Goal: Information Seeking & Learning: Learn about a topic

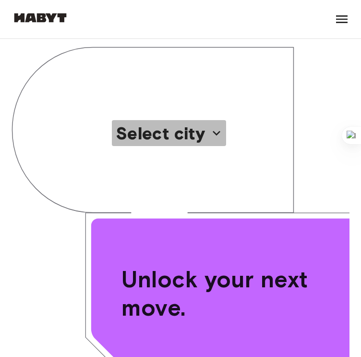
click at [190, 140] on p "Select city" at bounding box center [160, 133] width 89 height 20
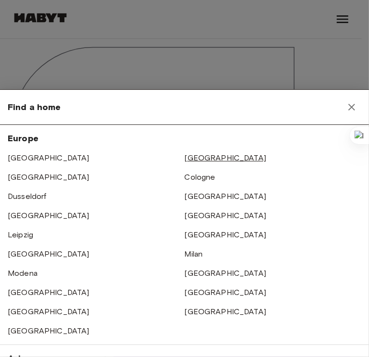
click at [190, 159] on link "[GEOGRAPHIC_DATA]" at bounding box center [226, 157] width 82 height 9
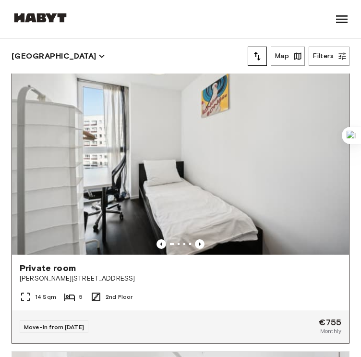
scroll to position [35, 0]
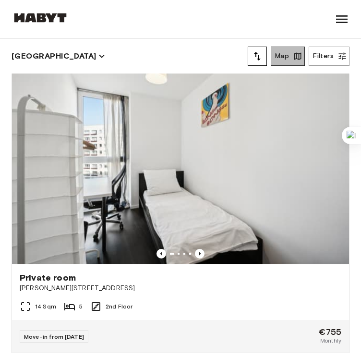
click at [276, 61] on button "Map" at bounding box center [288, 56] width 34 height 19
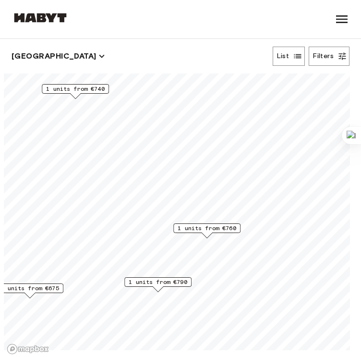
click at [211, 228] on span "1 units from €760" at bounding box center [207, 228] width 59 height 9
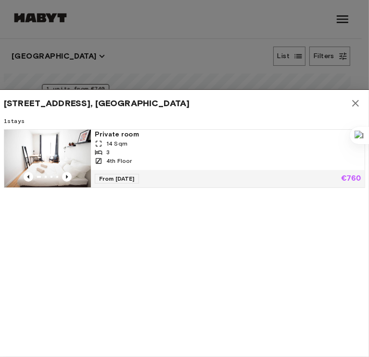
click at [197, 65] on div at bounding box center [184, 178] width 369 height 357
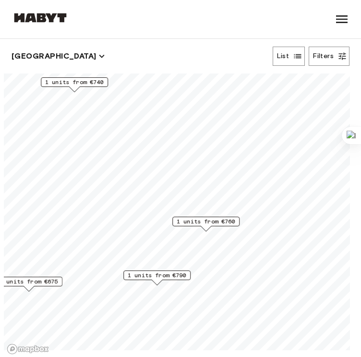
click at [199, 217] on div "1 units from €760" at bounding box center [206, 222] width 67 height 10
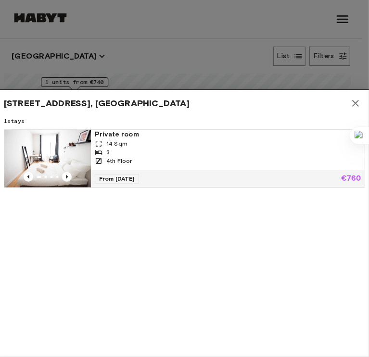
click at [191, 71] on div at bounding box center [184, 178] width 369 height 357
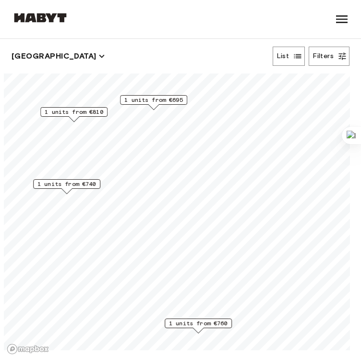
click at [68, 182] on span "1 units from €740" at bounding box center [66, 184] width 59 height 9
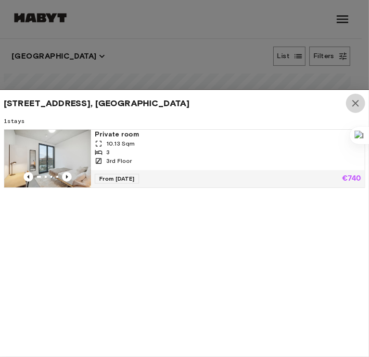
click at [356, 100] on icon "button" at bounding box center [355, 104] width 12 height 12
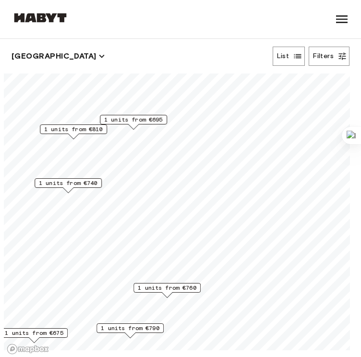
click at [136, 116] on span "1 units from €695" at bounding box center [133, 119] width 59 height 9
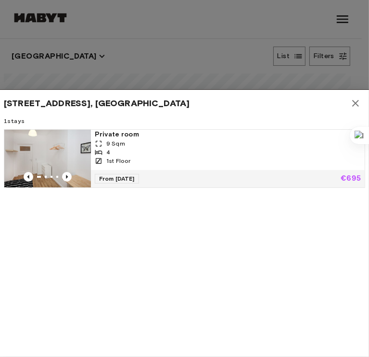
click at [92, 49] on div at bounding box center [184, 178] width 369 height 357
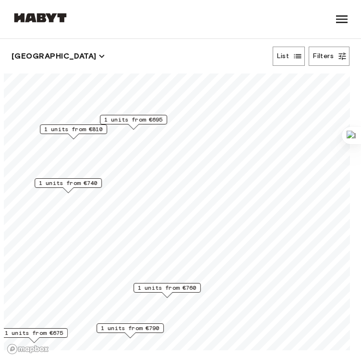
click at [73, 128] on span "1 units from €810" at bounding box center [73, 129] width 59 height 9
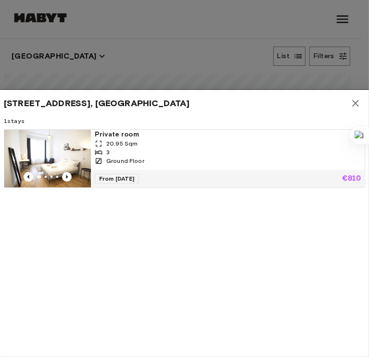
click at [216, 74] on div at bounding box center [184, 178] width 369 height 357
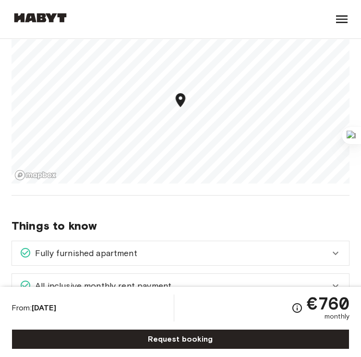
scroll to position [901, 0]
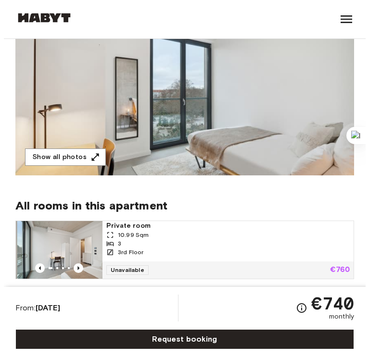
scroll to position [110, 0]
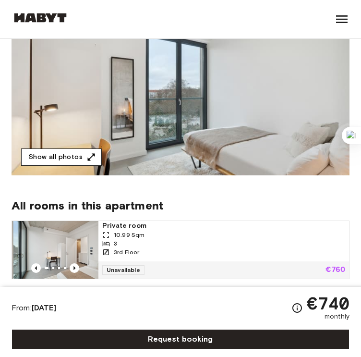
click at [95, 153] on button "Show all photos" at bounding box center [61, 157] width 81 height 18
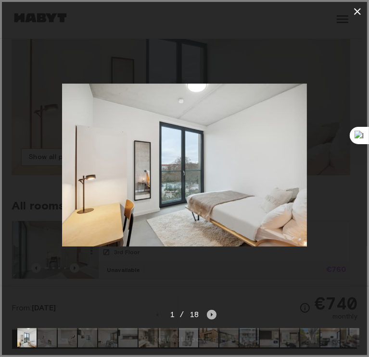
click at [210, 310] on icon "Next image" at bounding box center [212, 315] width 10 height 10
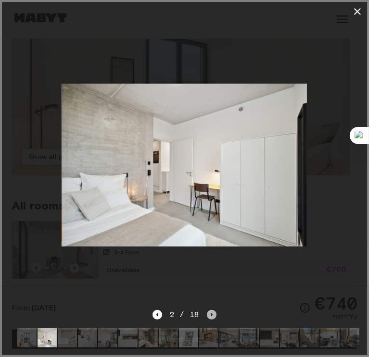
click at [210, 310] on icon "Next image" at bounding box center [212, 315] width 10 height 10
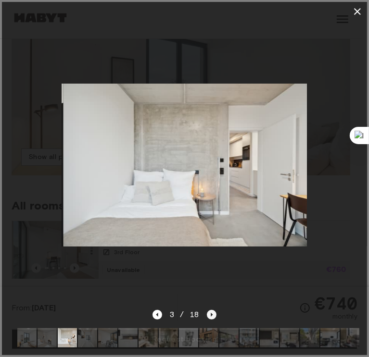
click at [210, 310] on icon "Next image" at bounding box center [212, 315] width 10 height 10
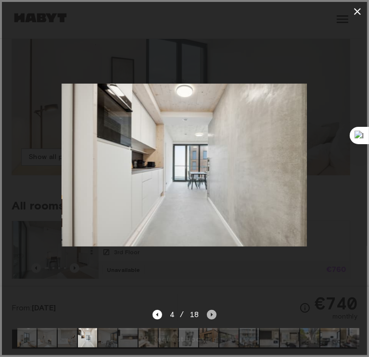
click at [210, 310] on icon "Next image" at bounding box center [212, 315] width 10 height 10
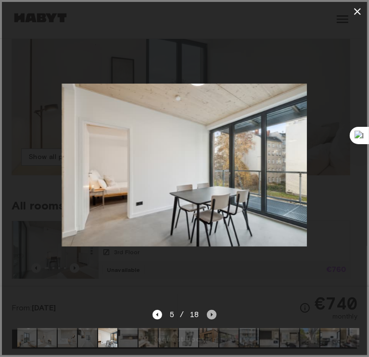
click at [210, 310] on icon "Next image" at bounding box center [212, 315] width 10 height 10
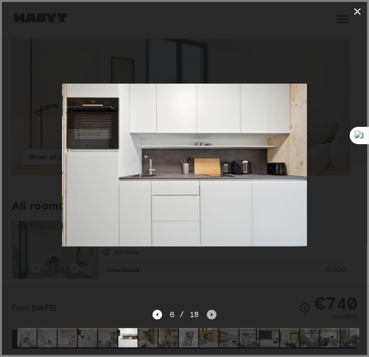
click at [210, 310] on icon "Next image" at bounding box center [212, 315] width 10 height 10
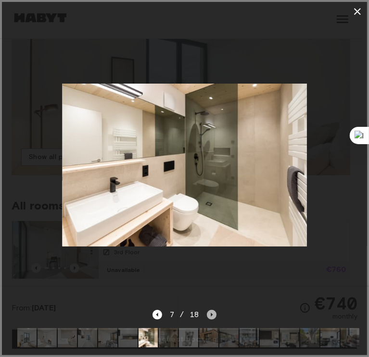
click at [210, 310] on icon "Next image" at bounding box center [212, 315] width 10 height 10
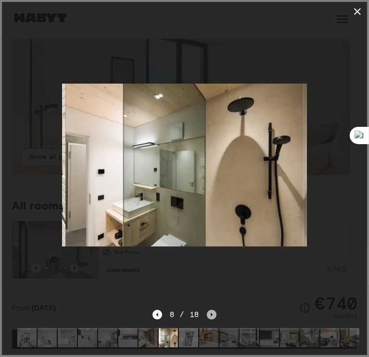
click at [210, 310] on icon "Next image" at bounding box center [212, 315] width 10 height 10
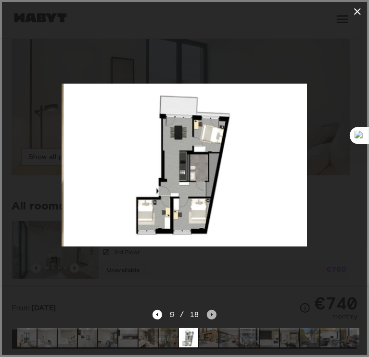
click at [210, 310] on icon "Next image" at bounding box center [212, 315] width 10 height 10
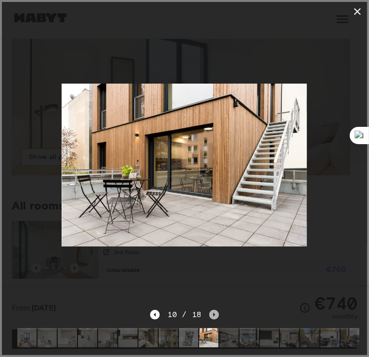
click at [211, 310] on icon "Next image" at bounding box center [214, 315] width 10 height 10
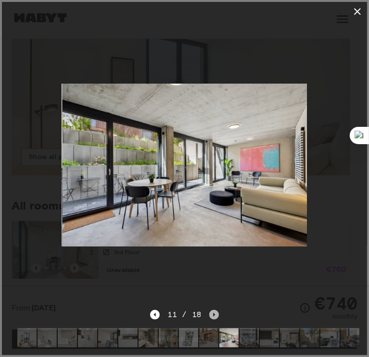
click at [211, 310] on icon "Next image" at bounding box center [214, 315] width 10 height 10
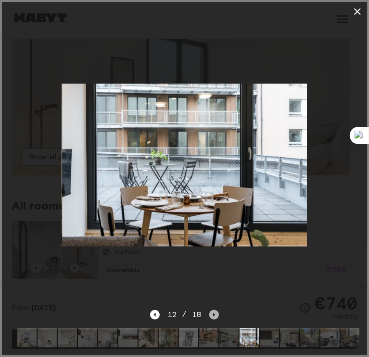
click at [213, 312] on icon "Next image" at bounding box center [214, 315] width 10 height 10
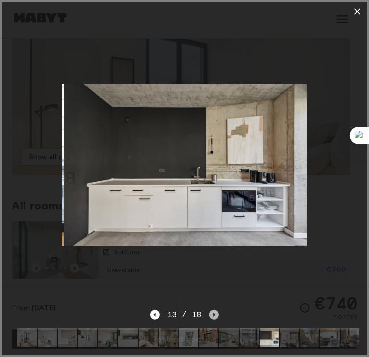
click at [213, 312] on icon "Next image" at bounding box center [214, 315] width 10 height 10
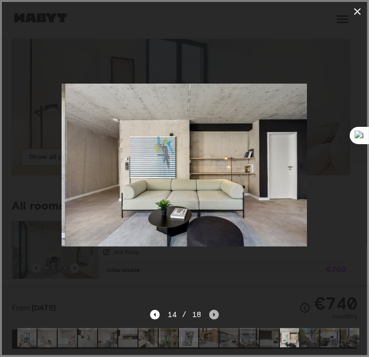
click at [213, 312] on icon "Next image" at bounding box center [214, 315] width 10 height 10
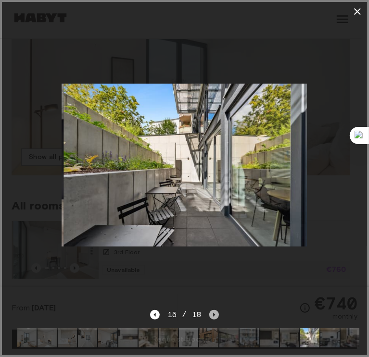
click at [213, 312] on icon "Next image" at bounding box center [214, 315] width 10 height 10
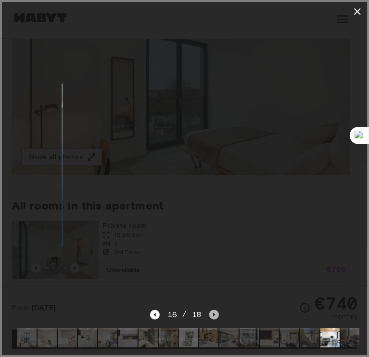
click at [213, 312] on icon "Next image" at bounding box center [214, 315] width 10 height 10
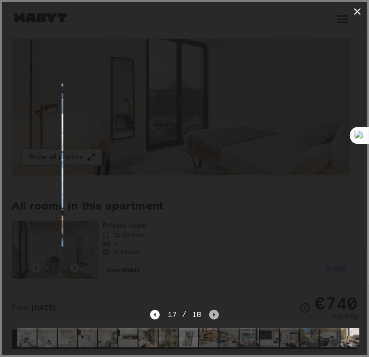
click at [213, 312] on icon "Next image" at bounding box center [214, 315] width 10 height 10
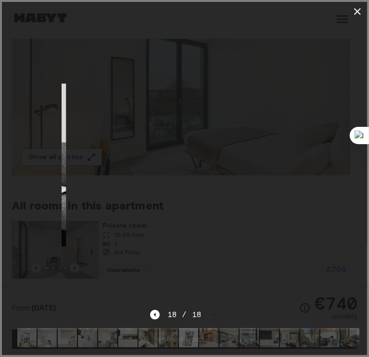
click at [256, 309] on div "18 / 18" at bounding box center [184, 332] width 365 height 46
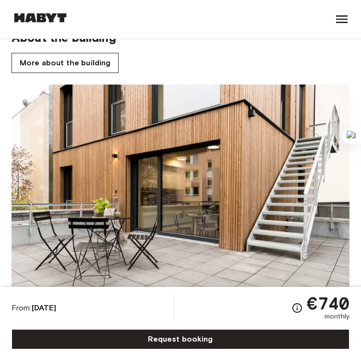
scroll to position [463, 0]
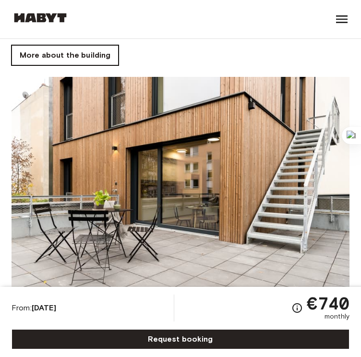
click at [88, 52] on link "More about the building" at bounding box center [65, 55] width 107 height 20
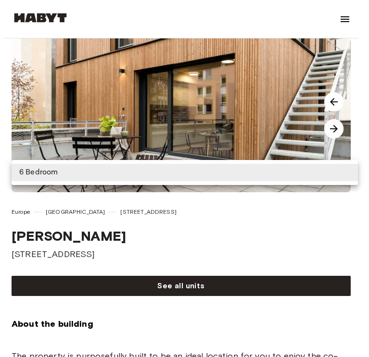
scroll to position [454, 0]
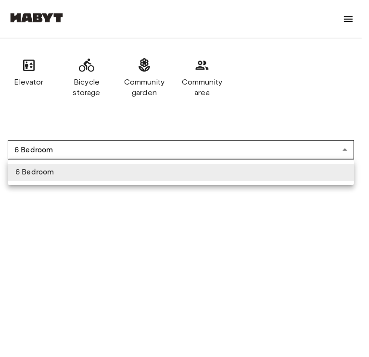
click at [254, 132] on div at bounding box center [184, 178] width 369 height 357
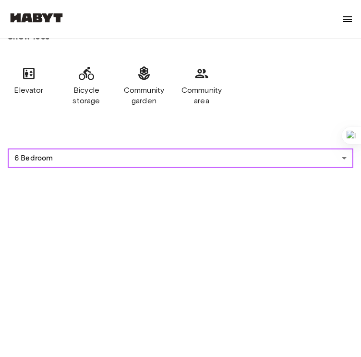
scroll to position [451, 0]
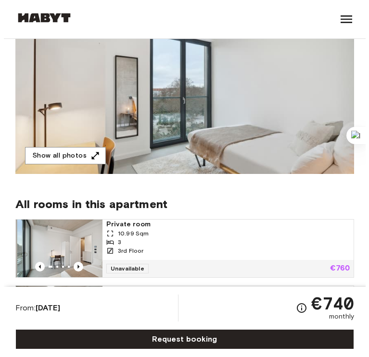
scroll to position [111, 0]
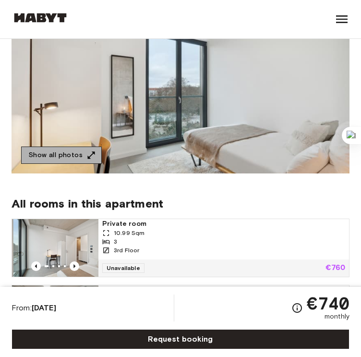
click at [94, 153] on icon "button" at bounding box center [91, 155] width 10 height 10
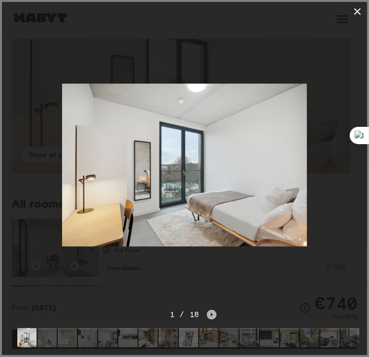
click at [210, 313] on icon "Next image" at bounding box center [211, 315] width 2 height 4
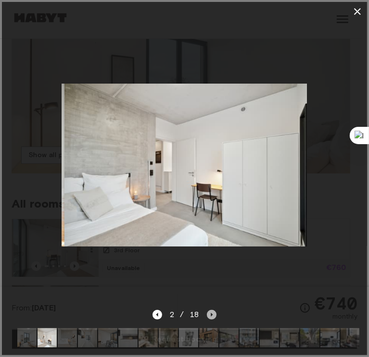
click at [210, 313] on icon "Next image" at bounding box center [211, 315] width 2 height 4
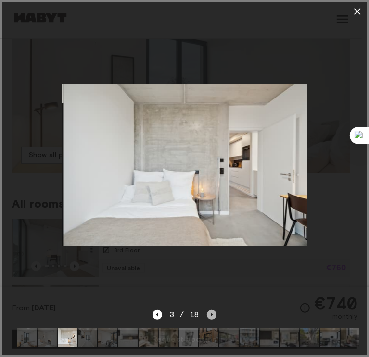
click at [210, 313] on icon "Next image" at bounding box center [211, 315] width 2 height 4
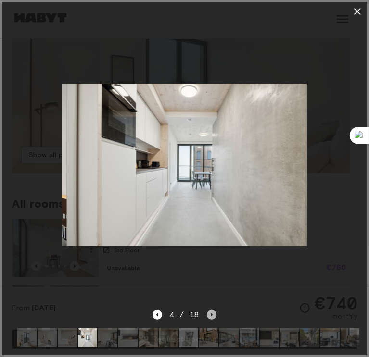
click at [210, 313] on icon "Next image" at bounding box center [211, 315] width 2 height 4
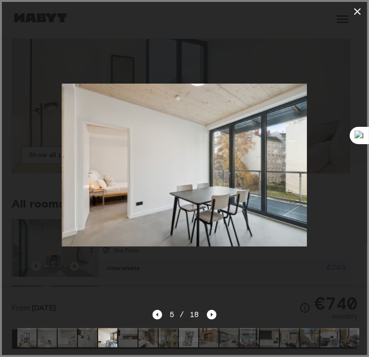
click at [152, 309] on div "5 / 18" at bounding box center [184, 332] width 365 height 46
click at [189, 276] on div at bounding box center [184, 165] width 365 height 288
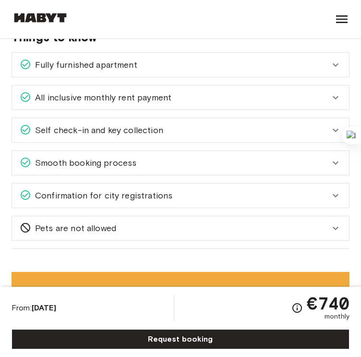
scroll to position [1199, 0]
click at [234, 59] on div "Fully furnished apartment" at bounding box center [175, 65] width 310 height 12
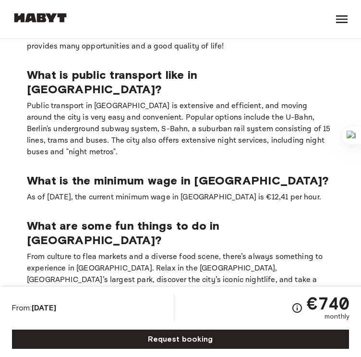
scroll to position [2219, 0]
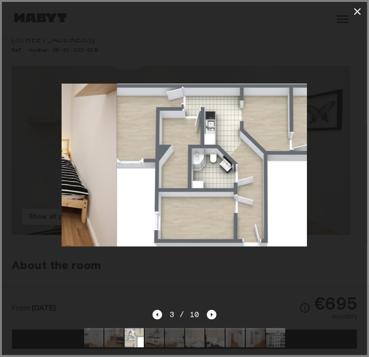
click at [208, 310] on icon "Next image" at bounding box center [212, 315] width 10 height 10
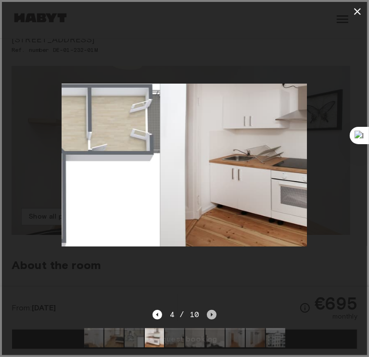
click at [208, 310] on icon "Next image" at bounding box center [212, 315] width 10 height 10
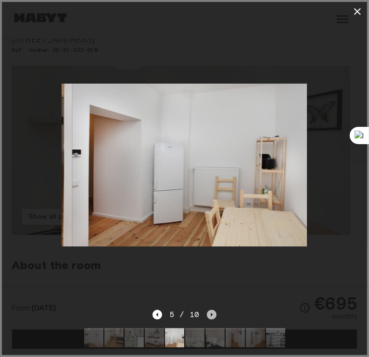
click at [208, 310] on icon "Next image" at bounding box center [212, 315] width 10 height 10
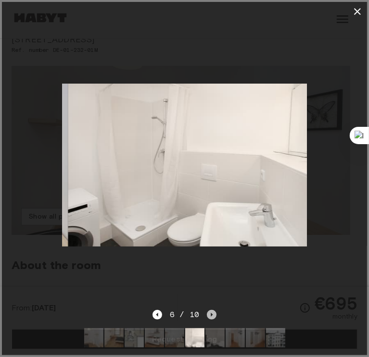
click at [208, 310] on icon "Next image" at bounding box center [212, 315] width 10 height 10
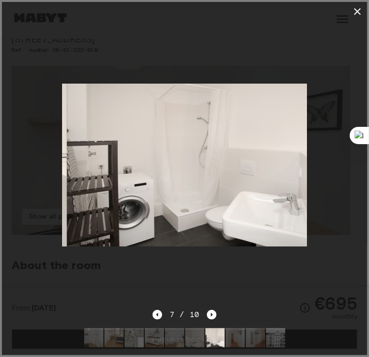
click at [208, 310] on icon "Next image" at bounding box center [212, 315] width 10 height 10
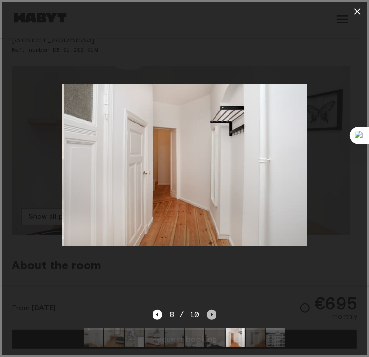
click at [208, 310] on icon "Next image" at bounding box center [212, 315] width 10 height 10
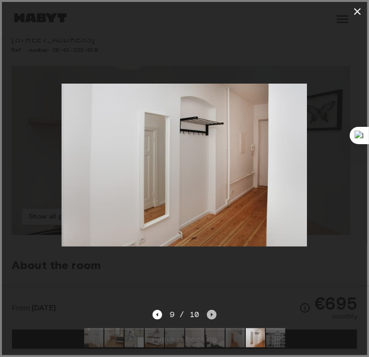
click at [208, 310] on icon "Next image" at bounding box center [212, 315] width 10 height 10
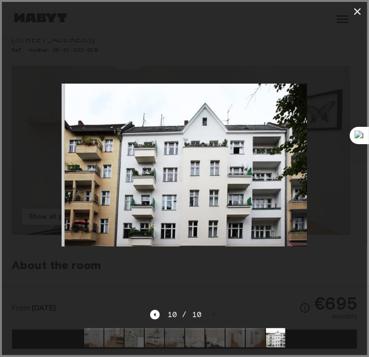
click at [208, 309] on div "10 / 10" at bounding box center [184, 315] width 69 height 12
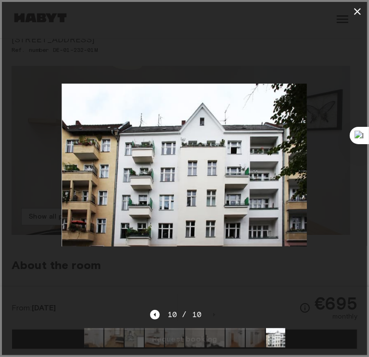
click at [208, 309] on div "10 / 10" at bounding box center [184, 315] width 69 height 12
click at [233, 271] on div at bounding box center [184, 165] width 365 height 288
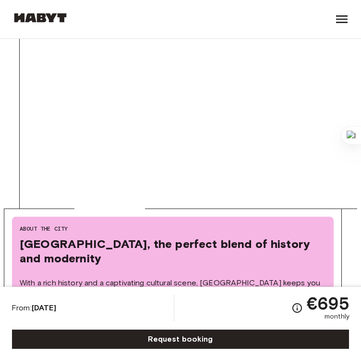
scroll to position [1419, 0]
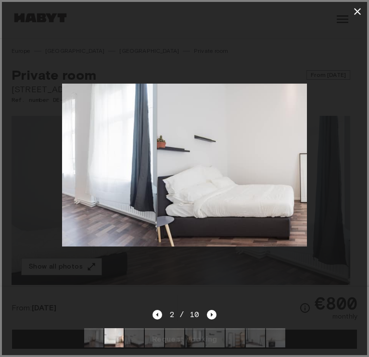
click at [211, 310] on icon "Next image" at bounding box center [212, 315] width 10 height 10
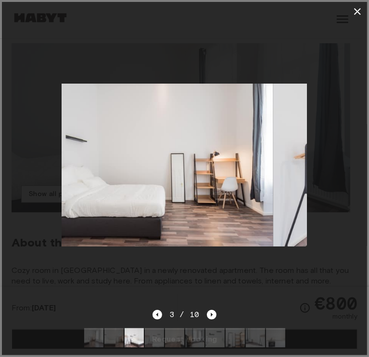
scroll to position [73, 0]
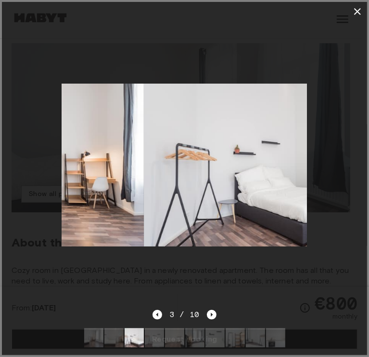
click at [211, 310] on icon "Next image" at bounding box center [212, 315] width 10 height 10
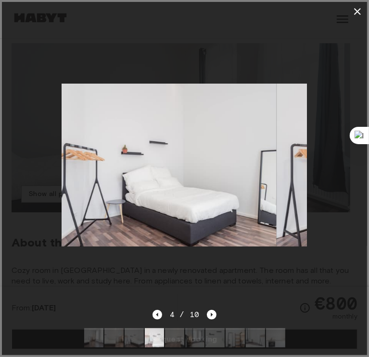
scroll to position [0, 0]
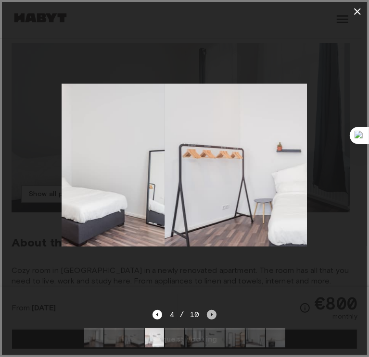
click at [211, 310] on icon "Next image" at bounding box center [212, 315] width 10 height 10
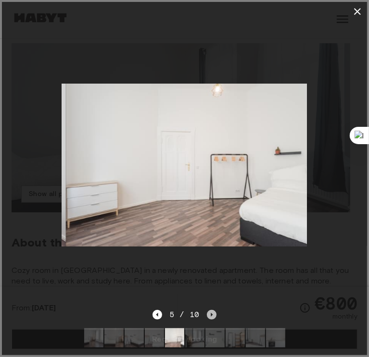
click at [211, 310] on icon "Next image" at bounding box center [212, 315] width 10 height 10
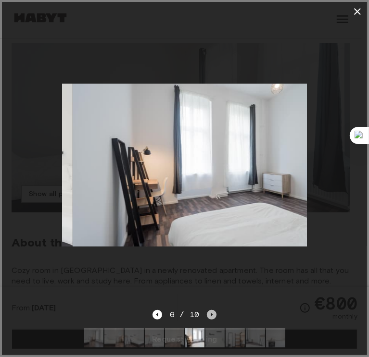
click at [211, 310] on icon "Next image" at bounding box center [212, 315] width 10 height 10
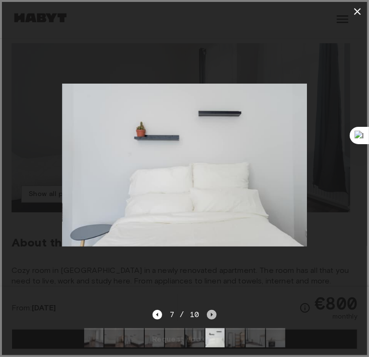
click at [211, 310] on icon "Next image" at bounding box center [212, 315] width 10 height 10
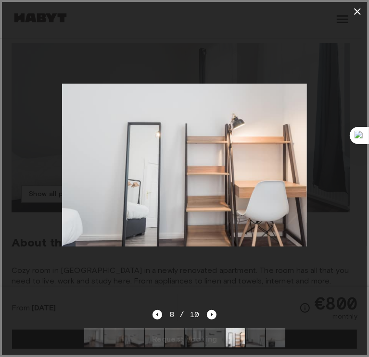
click at [246, 290] on div at bounding box center [184, 165] width 365 height 288
click at [211, 310] on icon "Next image" at bounding box center [212, 315] width 10 height 10
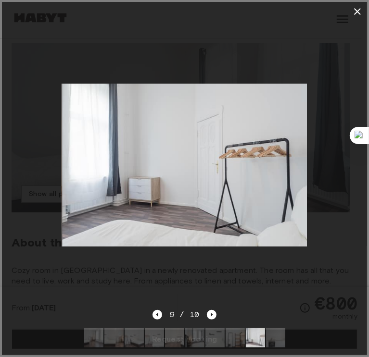
click at [247, 282] on div at bounding box center [184, 165] width 365 height 288
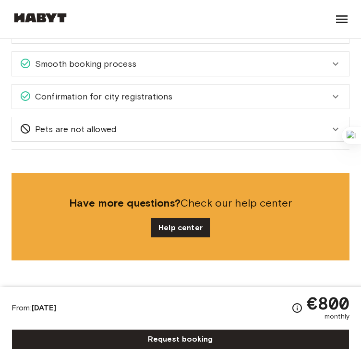
scroll to position [1130, 0]
